Goal: Find contact information: Find contact information

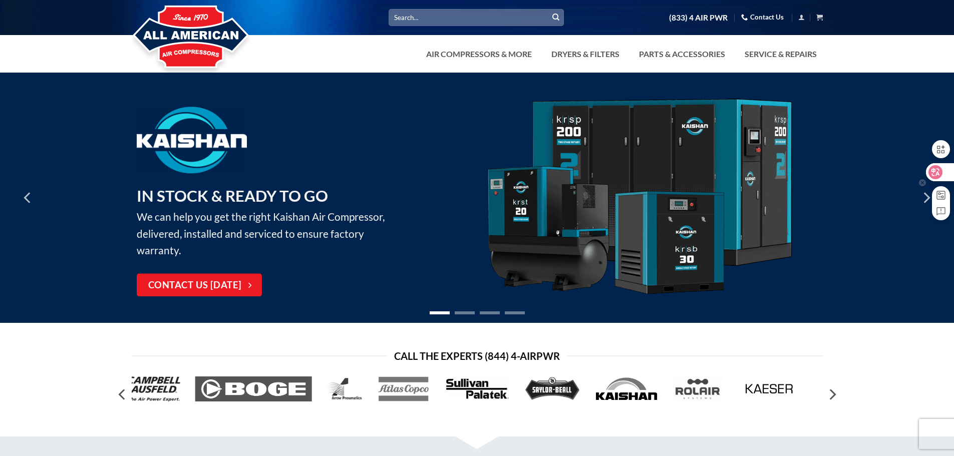
click at [934, 170] on icon at bounding box center [935, 172] width 9 height 8
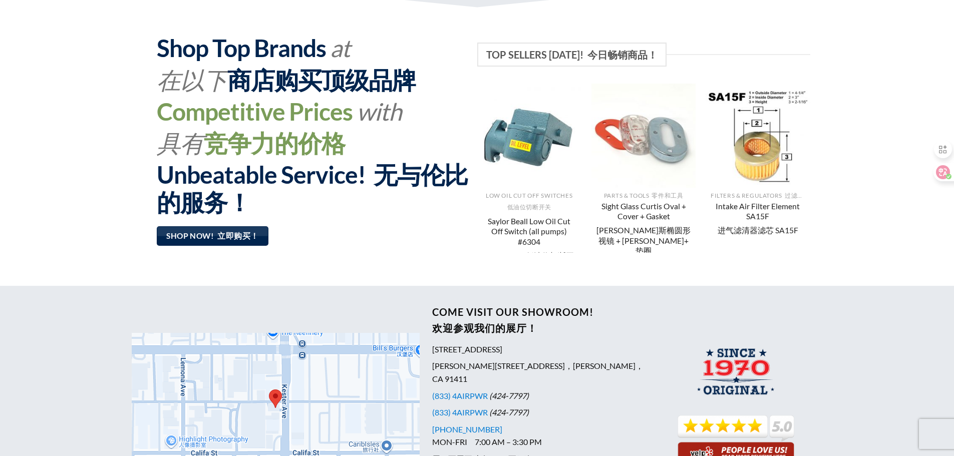
scroll to position [951, 0]
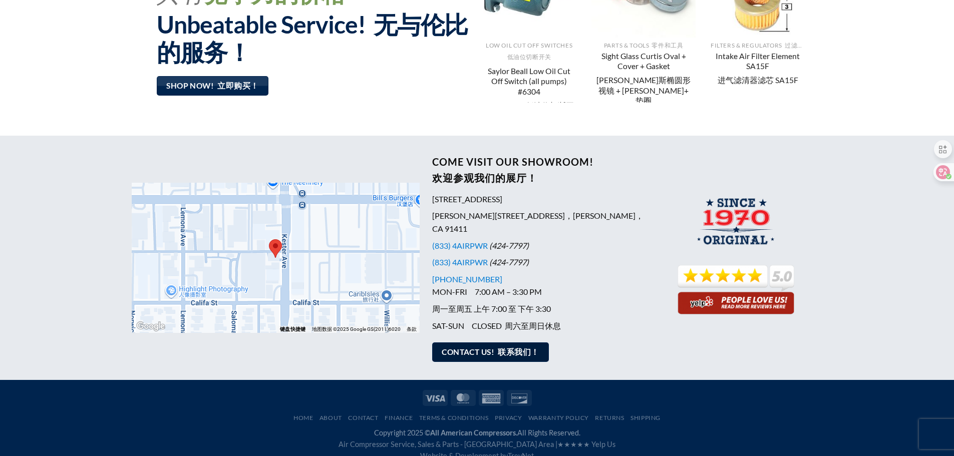
click at [501, 347] on font "联系我们！" at bounding box center [518, 351] width 41 height 9
